Goal: Find contact information: Find contact information

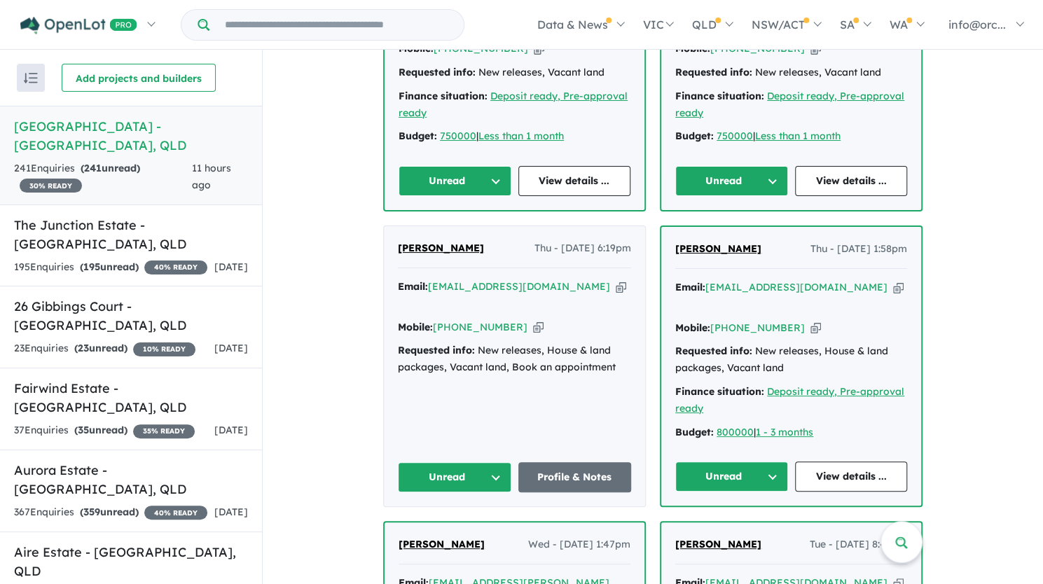
scroll to position [700, 0]
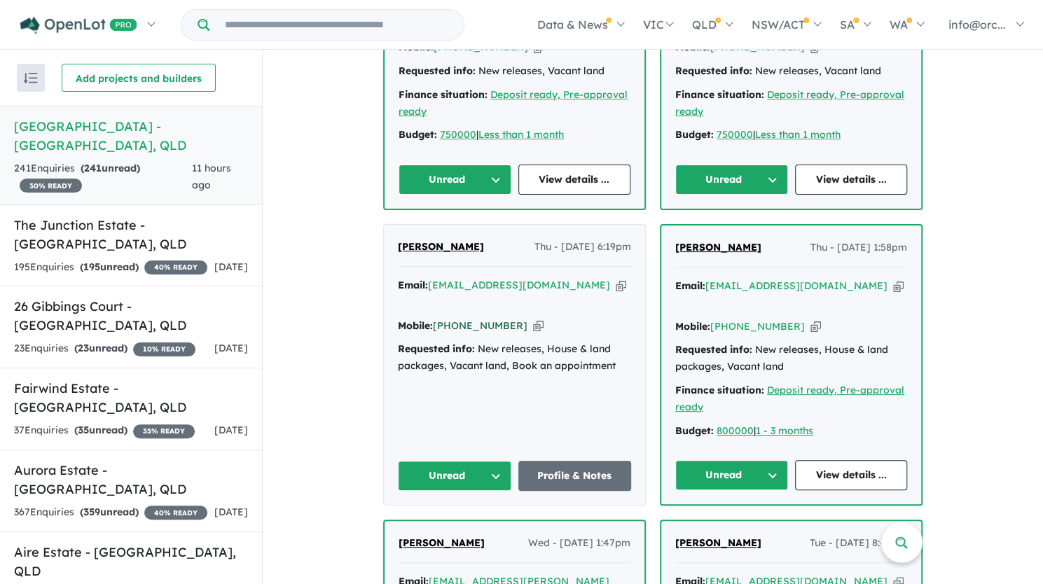
drag, startPoint x: 513, startPoint y: 268, endPoint x: 453, endPoint y: 269, distance: 59.5
click at [453, 318] on div "Mobile: [PHONE_NUMBER] Copied!" at bounding box center [514, 326] width 233 height 17
copy link "439 524 054"
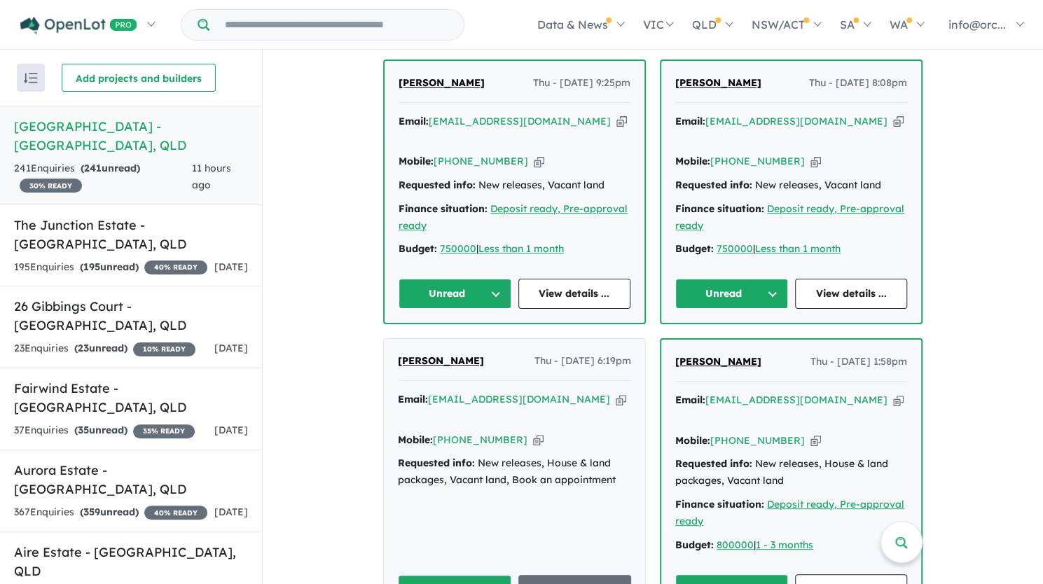
scroll to position [490, 0]
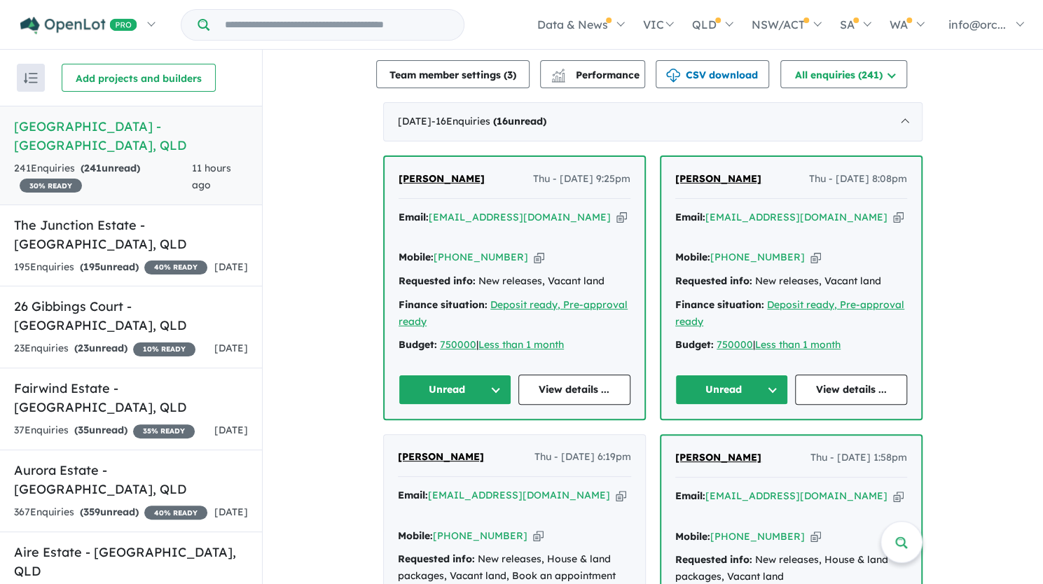
drag, startPoint x: 539, startPoint y: 195, endPoint x: 480, endPoint y: 188, distance: 60.0
click at [480, 188] on div "[PERSON_NAME] - [DATE] 9:25pm Email: [EMAIL_ADDRESS][DOMAIN_NAME] Copied! Mobil…" at bounding box center [514, 288] width 260 height 262
drag, startPoint x: 538, startPoint y: 198, endPoint x: 428, endPoint y: 204, distance: 110.1
click at [428, 209] on div "Email: [EMAIL_ADDRESS][DOMAIN_NAME] Copied!" at bounding box center [514, 226] width 232 height 34
copy a%20Alto%20Estate%20-%20Park%20Ridge"] "[EMAIL_ADDRESS][DOMAIN_NAME]"
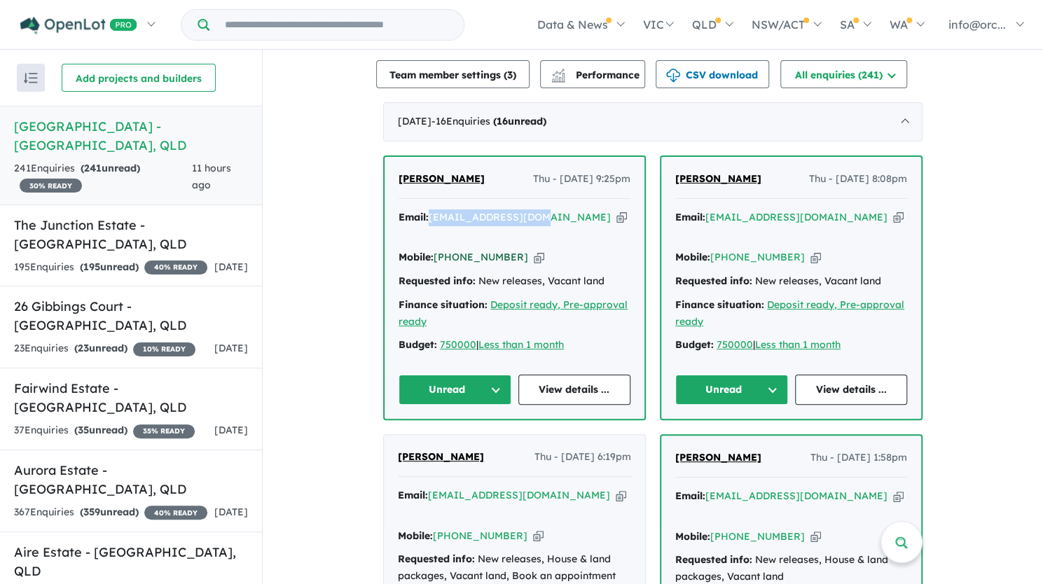
drag, startPoint x: 506, startPoint y: 219, endPoint x: 454, endPoint y: 223, distance: 51.3
click at [454, 249] on div "Mobile: [PHONE_NUMBER] Copied!" at bounding box center [514, 257] width 232 height 17
copy link "421 876 176"
